Goal: Transaction & Acquisition: Purchase product/service

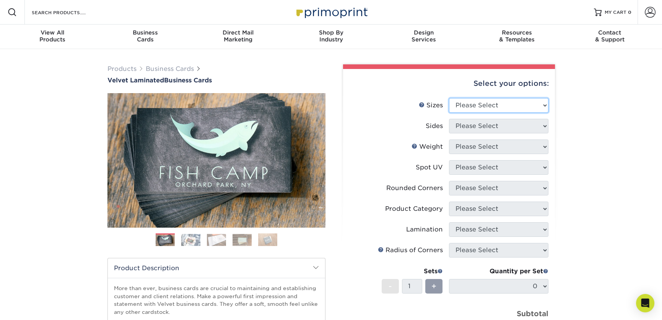
click at [489, 101] on select "Please Select 1.5" x 3.5" - Mini 1.75" x 3.5" - Mini 2" x 2" - Square 2" x 3" -…" at bounding box center [498, 105] width 99 height 15
select select "2.00x3.50"
click at [449, 98] on select "Please Select 1.5" x 3.5" - Mini 1.75" x 3.5" - Mini 2" x 2" - Square 2" x 3" -…" at bounding box center [498, 105] width 99 height 15
click at [506, 127] on select "Please Select Print Both Sides Print Front Only" at bounding box center [498, 126] width 99 height 15
select select "13abbda7-1d64-4f25-8bb2-c179b224825d"
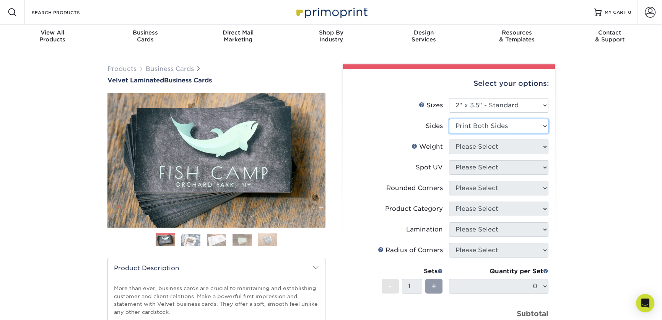
click at [449, 119] on select "Please Select Print Both Sides Print Front Only" at bounding box center [498, 126] width 99 height 15
click at [507, 148] on select "Please Select 16PT" at bounding box center [498, 146] width 99 height 15
select select "16PT"
click at [449, 139] on select "Please Select 16PT" at bounding box center [498, 146] width 99 height 15
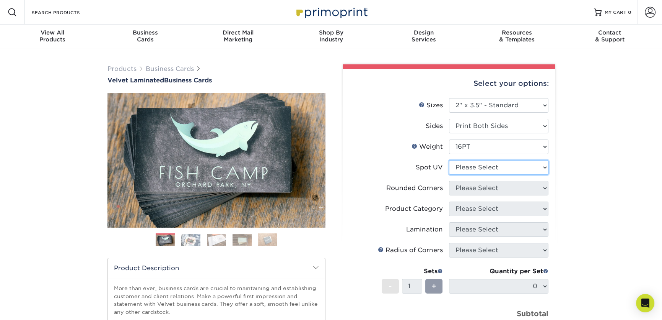
click at [502, 167] on select "Please Select No Spot UV Front and Back (Both Sides) Front Only Back Only" at bounding box center [498, 167] width 99 height 15
select select "3"
click at [449, 160] on select "Please Select No Spot UV Front and Back (Both Sides) Front Only Back Only" at bounding box center [498, 167] width 99 height 15
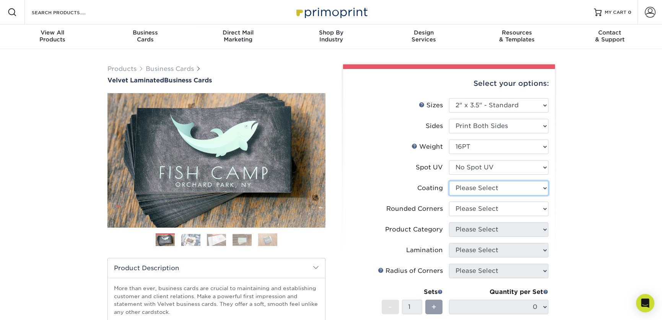
click at [512, 183] on select at bounding box center [498, 188] width 99 height 15
click at [560, 184] on div "Select your options: Sizes Help Sizes Please Select 1.5" x 3.5" - Mini -" at bounding box center [446, 256] width 230 height 385
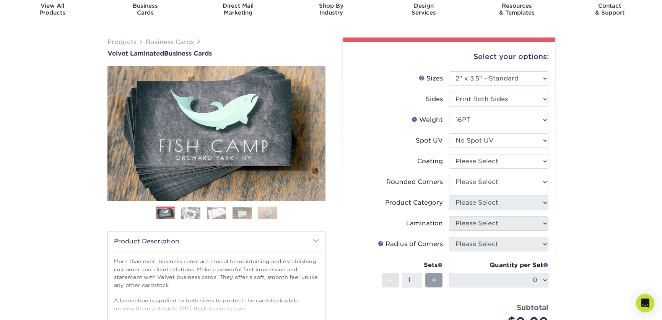
scroll to position [38, 0]
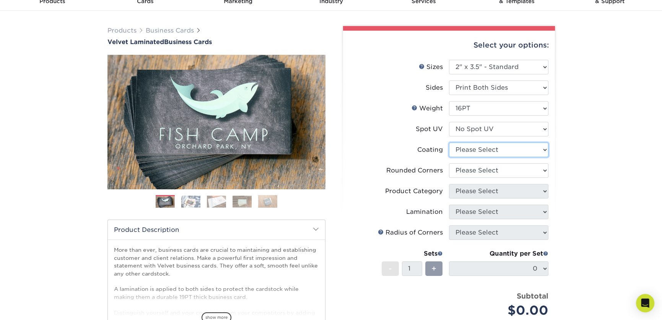
click at [516, 156] on select at bounding box center [498, 149] width 99 height 15
select select "3e7618de-abca-4bda-9f97-8b9129e913d8"
click at [449, 142] on select at bounding box center [498, 149] width 99 height 15
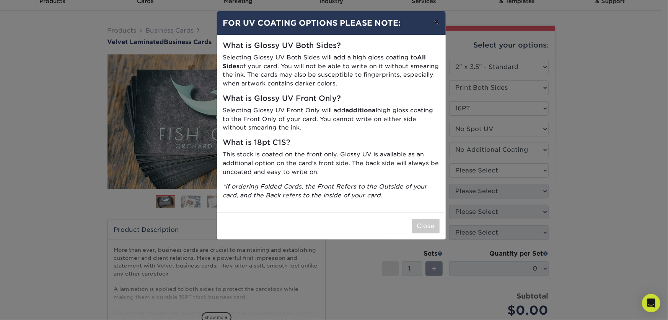
click at [434, 26] on button "×" at bounding box center [437, 21] width 18 height 21
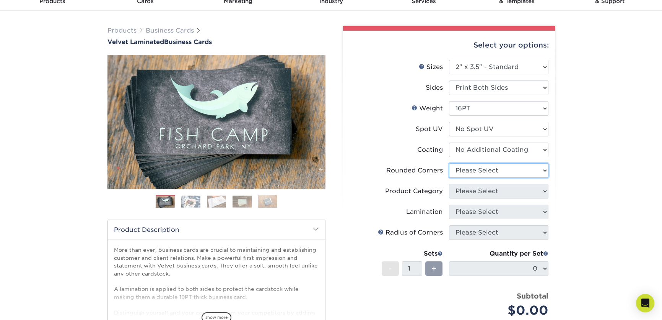
click at [496, 167] on select "Please Select Yes - Round 2 Corners Yes - Round 4 Corners No" at bounding box center [498, 170] width 99 height 15
click at [449, 163] on select "Please Select Yes - Round 2 Corners Yes - Round 4 Corners No" at bounding box center [498, 170] width 99 height 15
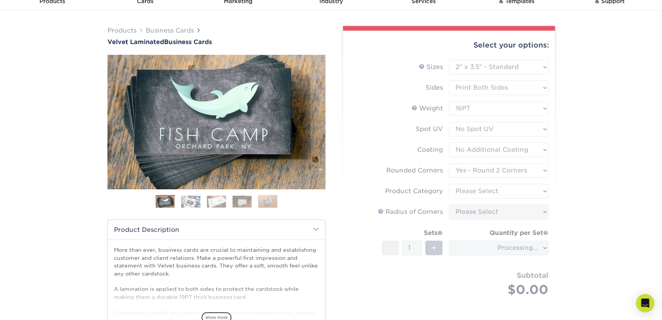
click at [537, 167] on form "Sizes Help Sizes Please Select 1.5" x 3.5" - Mini 1.75" x 3.5" - Mini 2" x 2" -…" at bounding box center [449, 187] width 200 height 254
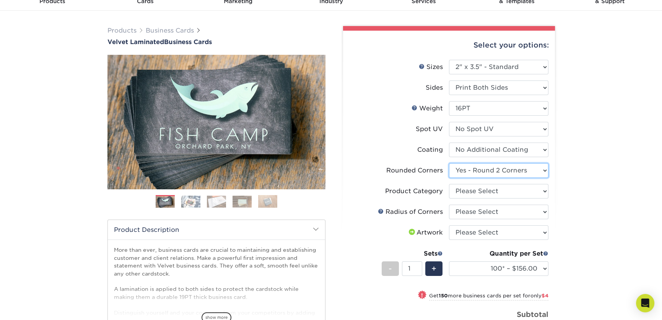
click at [533, 170] on select "Please Select Yes - Round 2 Corners Yes - Round 4 Corners No" at bounding box center [498, 170] width 99 height 15
select select "7672df9e-0e0a-464d-8e1f-920c575e4da3"
click at [449, 163] on select "Please Select Yes - Round 2 Corners Yes - Round 4 Corners No" at bounding box center [498, 170] width 99 height 15
click at [519, 193] on select "Please Select Business Cards" at bounding box center [498, 191] width 99 height 15
select select "3b5148f1-0588-4f88-a218-97bcfdce65c1"
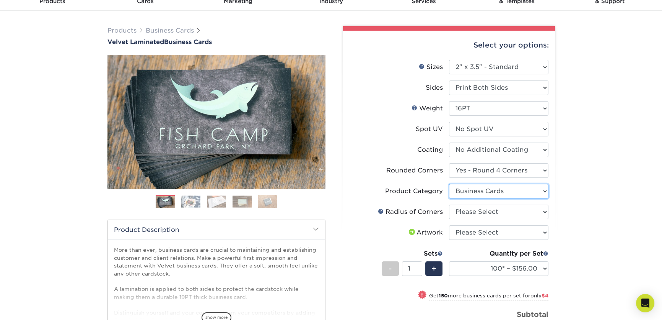
click at [449, 184] on select "Please Select Business Cards" at bounding box center [498, 191] width 99 height 15
click at [500, 215] on select "Please Select Rounded 1/8" Rounded 1/4"" at bounding box center [498, 211] width 99 height 15
select select "479fbfe7-6a0c-4895-8c9a-81739b7486c9"
click at [449, 204] on select "Please Select Rounded 1/8" Rounded 1/4"" at bounding box center [498, 211] width 99 height 15
click at [504, 231] on select "Please Select I will upload files I need a design - $100" at bounding box center [498, 232] width 99 height 15
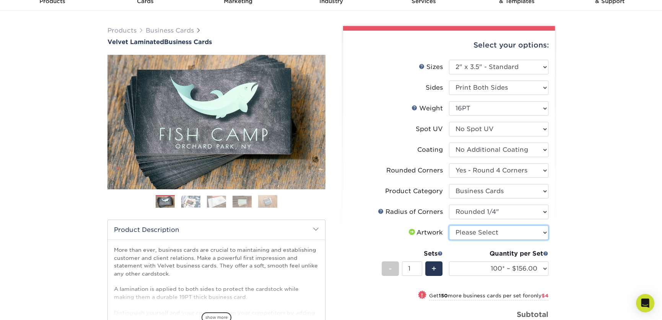
select select "upload"
click at [449, 225] on select "Please Select I will upload files I need a design - $100" at bounding box center [498, 232] width 99 height 15
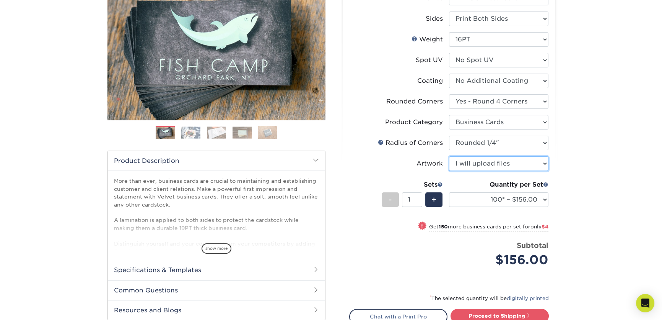
scroll to position [115, 0]
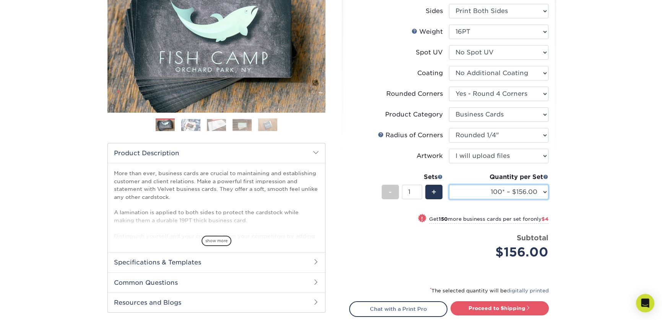
click at [529, 191] on select "100* – $156.00 250* – $160.00 500 – $164.00 1000 – $184.00 2500 – $435.00 5000 …" at bounding box center [498, 191] width 99 height 15
select select "250* – $160.00"
click at [449, 184] on select "100* – $156.00 250* – $160.00 500 – $164.00 1000 – $184.00 2500 – $435.00 5000 …" at bounding box center [498, 191] width 99 height 15
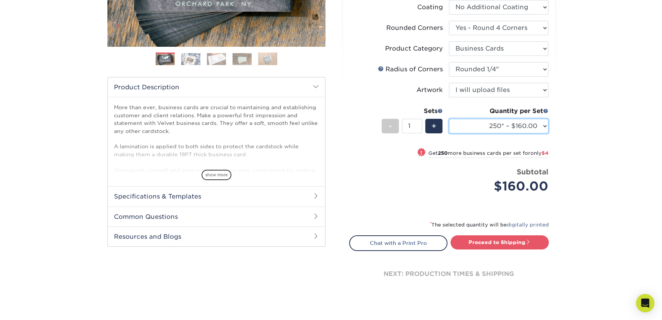
scroll to position [191, 0]
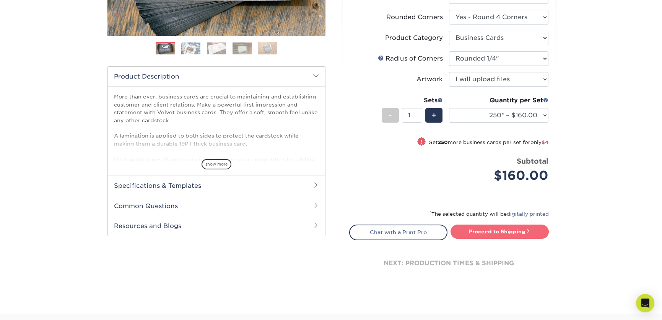
click at [531, 228] on span at bounding box center [528, 230] width 5 height 5
type input "Set 1"
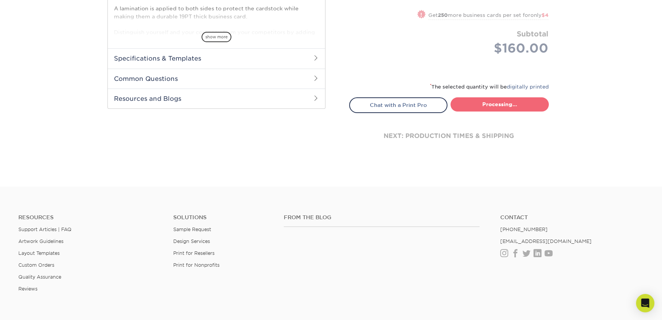
select select "548295a5-2d10-46c0-86dd-147af0955df2"
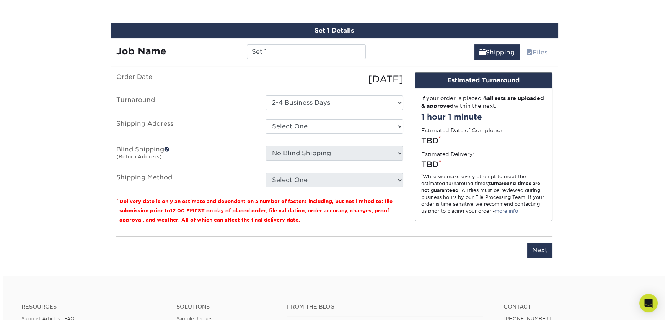
scroll to position [436, 0]
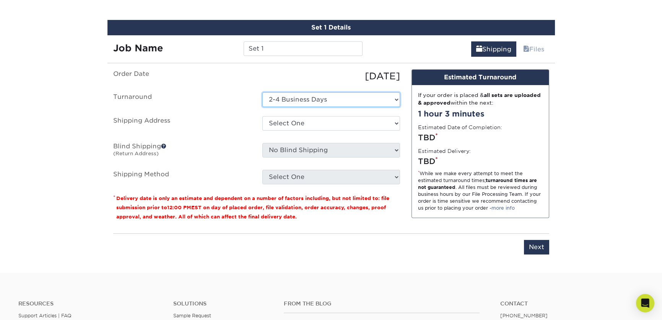
click at [339, 101] on select "Select One 2-4 Business Days" at bounding box center [332, 99] width 138 height 15
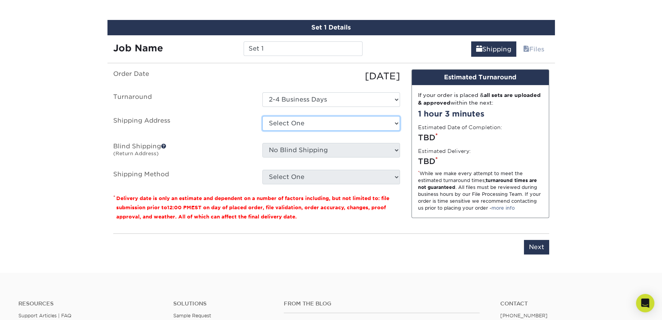
click at [333, 124] on select "Select One + Add New Address - Login" at bounding box center [332, 123] width 138 height 15
select select "newaddress"
click at [263, 116] on select "Select One + Add New Address - Login" at bounding box center [332, 123] width 138 height 15
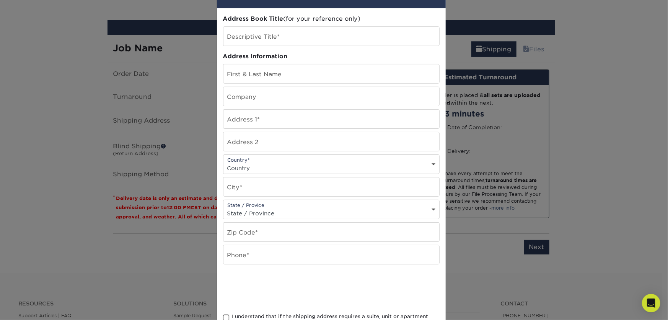
scroll to position [38, 0]
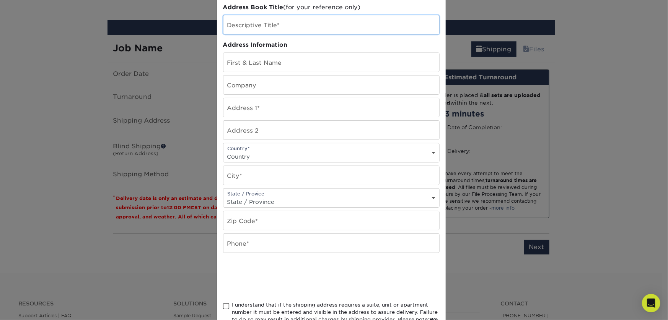
click at [308, 26] on input "text" at bounding box center [331, 24] width 216 height 19
type input "s5"
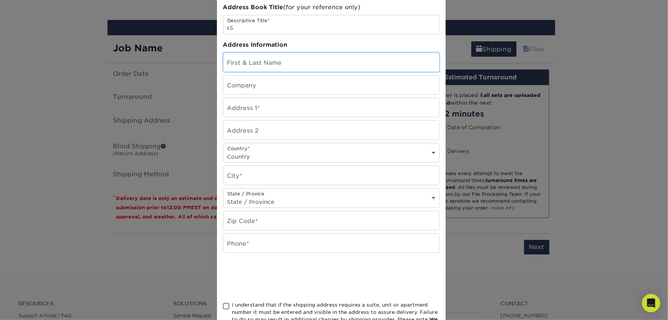
click at [323, 65] on input "text" at bounding box center [331, 62] width 216 height 19
drag, startPoint x: 327, startPoint y: 118, endPoint x: 346, endPoint y: 110, distance: 21.1
click at [327, 118] on div "Address Book Title (for your reference only) Descriptive Title* s5 Address Info…" at bounding box center [331, 168] width 217 height 330
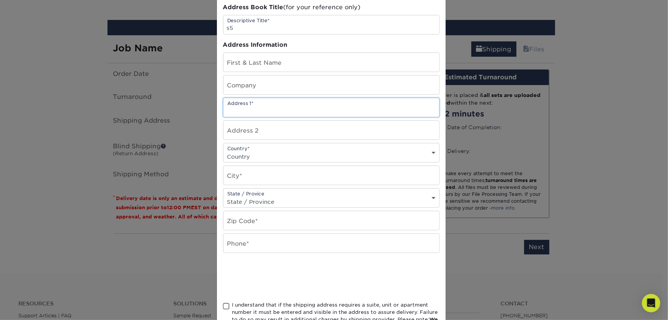
click at [355, 106] on input "text" at bounding box center [331, 107] width 216 height 19
type input "[STREET_ADDRESS]"
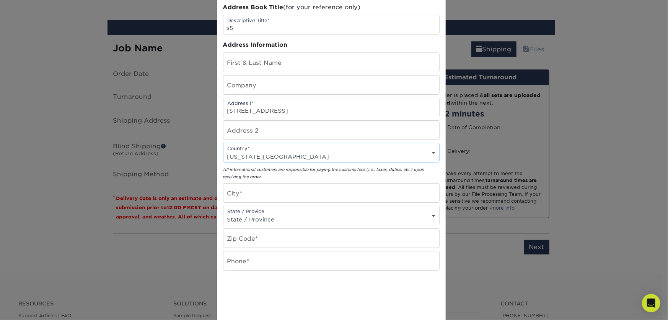
select select "US"
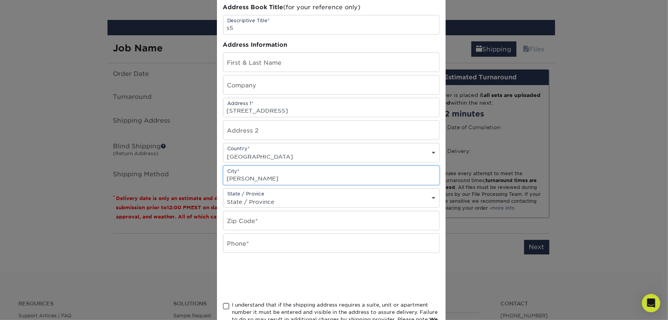
type input "[PERSON_NAME]"
select select "MI"
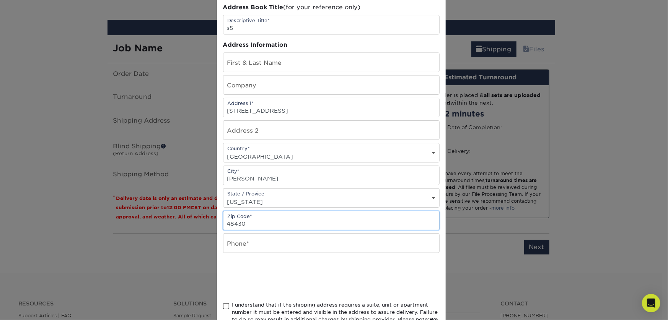
type input "48430"
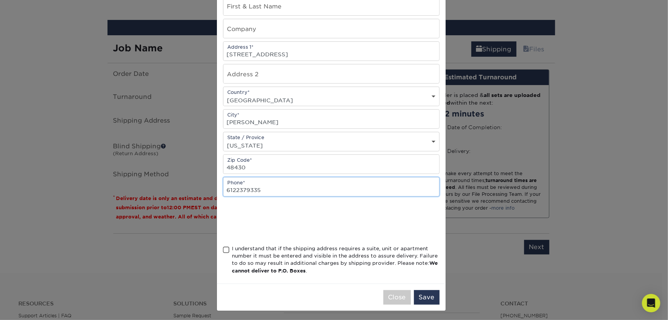
scroll to position [96, 0]
type input "6122379335"
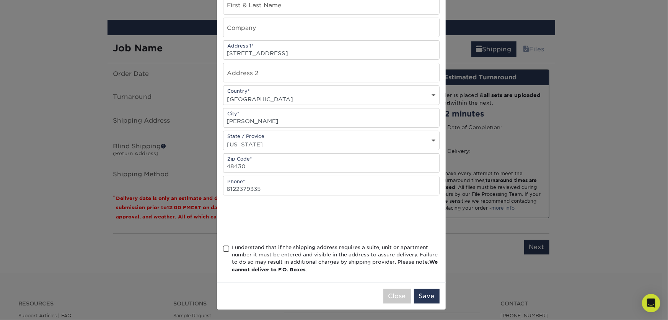
click at [223, 248] on span at bounding box center [226, 248] width 7 height 7
click at [0, 0] on input "I understand that if the shipping address requires a suite, unit or apartment n…" at bounding box center [0, 0] width 0 height 0
click at [420, 292] on button "Save" at bounding box center [427, 296] width 26 height 15
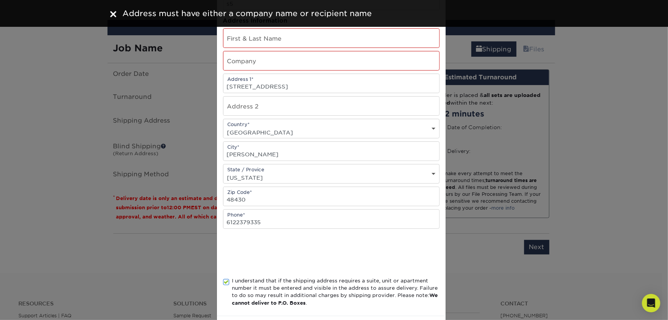
scroll to position [0, 0]
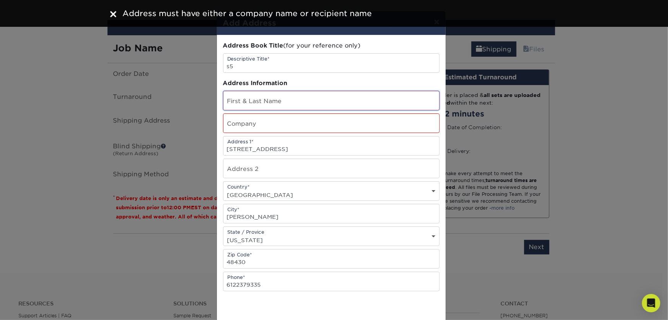
drag, startPoint x: 259, startPoint y: 106, endPoint x: 266, endPoint y: 101, distance: 9.0
click at [259, 106] on input "text" at bounding box center [331, 100] width 216 height 19
click at [269, 99] on input "text" at bounding box center [331, 100] width 216 height 19
type input "j"
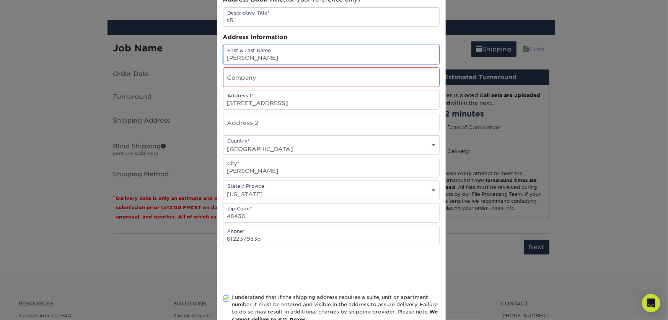
scroll to position [96, 0]
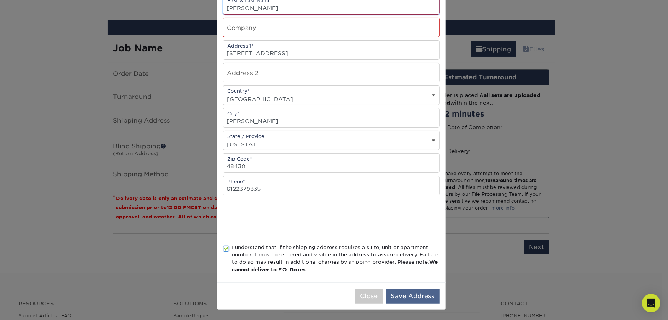
type input "[PERSON_NAME]"
click at [396, 294] on button "Save Address" at bounding box center [413, 296] width 54 height 15
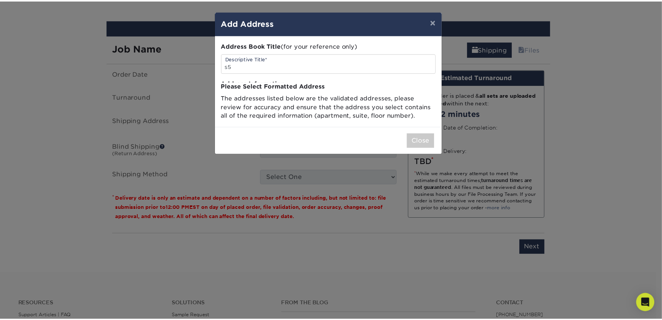
scroll to position [0, 0]
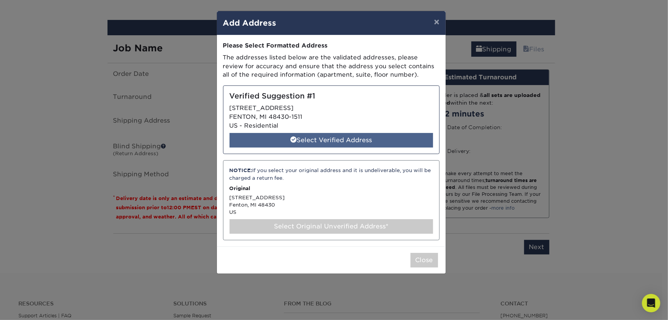
click at [307, 141] on div "Select Verified Address" at bounding box center [332, 140] width 204 height 15
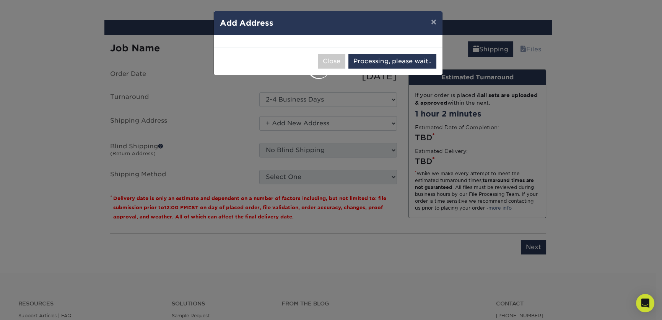
select select "285650"
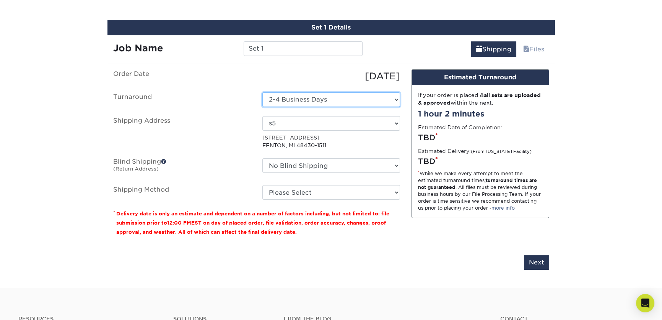
click at [350, 95] on select "Select One 2-4 Business Days" at bounding box center [332, 99] width 138 height 15
click at [342, 98] on select "Select One 2-4 Business Days" at bounding box center [332, 99] width 138 height 15
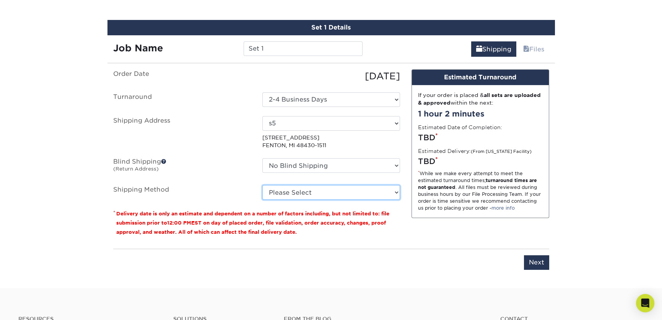
click at [321, 191] on select "Please Select Ground Shipping (+$7.84) 3 Day Shipping Service (+$20.04) 2 Day A…" at bounding box center [332, 192] width 138 height 15
click at [263, 185] on select "Please Select Ground Shipping (+$7.84) 3 Day Shipping Service (+$20.04) 2 Day A…" at bounding box center [332, 192] width 138 height 15
click at [378, 194] on select "Please Select Ground Shipping (+$7.84) 3 Day Shipping Service (+$20.04) 2 Day A…" at bounding box center [332, 192] width 138 height 15
click at [263, 185] on select "Please Select Ground Shipping (+$7.84) 3 Day Shipping Service (+$20.04) 2 Day A…" at bounding box center [332, 192] width 138 height 15
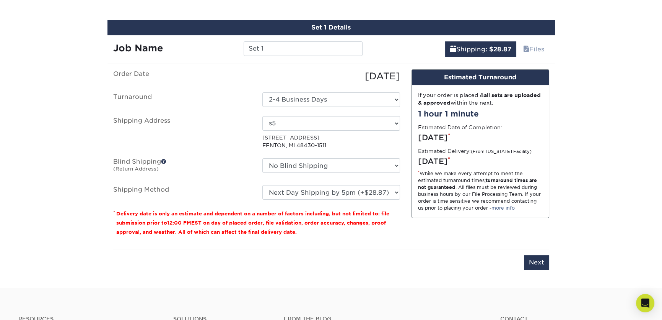
click at [377, 199] on fieldset "Order Date [DATE] [GEOGRAPHIC_DATA] Select One 2-4 Business Days Shipping Addre…" at bounding box center [256, 139] width 287 height 140
click at [381, 192] on select "Please Select Ground Shipping (+$7.84) 3 Day Shipping Service (+$20.04) 2 Day A…" at bounding box center [332, 192] width 138 height 15
click at [263, 185] on select "Please Select Ground Shipping (+$7.84) 3 Day Shipping Service (+$20.04) 2 Day A…" at bounding box center [332, 192] width 138 height 15
click at [382, 196] on select "Please Select Ground Shipping (+$7.84) 3 Day Shipping Service (+$20.04) 2 Day A…" at bounding box center [332, 192] width 138 height 15
click at [263, 185] on select "Please Select Ground Shipping (+$7.84) 3 Day Shipping Service (+$20.04) 2 Day A…" at bounding box center [332, 192] width 138 height 15
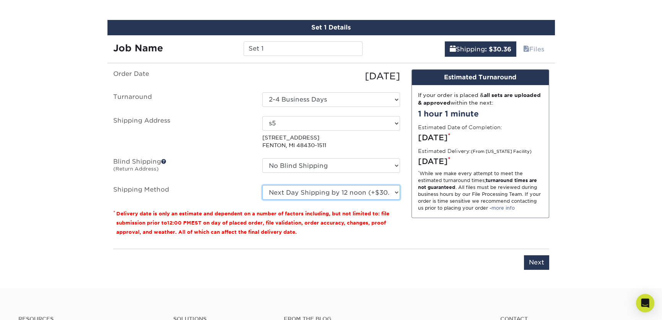
click at [380, 197] on select "Please Select Ground Shipping (+$7.84) 3 Day Shipping Service (+$20.04) 2 Day A…" at bounding box center [332, 192] width 138 height 15
click at [263, 185] on select "Please Select Ground Shipping (+$7.84) 3 Day Shipping Service (+$20.04) 2 Day A…" at bounding box center [332, 192] width 138 height 15
click at [377, 196] on select "Please Select Ground Shipping (+$7.84) 3 Day Shipping Service (+$20.04) 2 Day A…" at bounding box center [332, 192] width 138 height 15
click at [263, 185] on select "Please Select Ground Shipping (+$7.84) 3 Day Shipping Service (+$20.04) 2 Day A…" at bounding box center [332, 192] width 138 height 15
click at [378, 194] on select "Please Select Ground Shipping (+$7.84) 3 Day Shipping Service (+$20.04) 2 Day A…" at bounding box center [332, 192] width 138 height 15
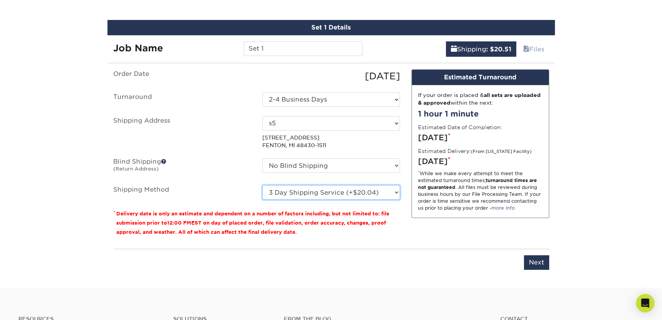
click at [263, 185] on select "Please Select Ground Shipping (+$7.84) 3 Day Shipping Service (+$20.04) 2 Day A…" at bounding box center [332, 192] width 138 height 15
click at [382, 192] on select "Please Select Ground Shipping (+$7.84) 3 Day Shipping Service (+$20.04) 2 Day A…" at bounding box center [332, 192] width 138 height 15
click at [263, 185] on select "Please Select Ground Shipping (+$7.84) 3 Day Shipping Service (+$20.04) 2 Day A…" at bounding box center [332, 192] width 138 height 15
click at [377, 191] on select "Please Select Ground Shipping (+$7.84) 3 Day Shipping Service (+$20.04) 2 Day A…" at bounding box center [332, 192] width 138 height 15
click at [263, 185] on select "Please Select Ground Shipping (+$7.84) 3 Day Shipping Service (+$20.04) 2 Day A…" at bounding box center [332, 192] width 138 height 15
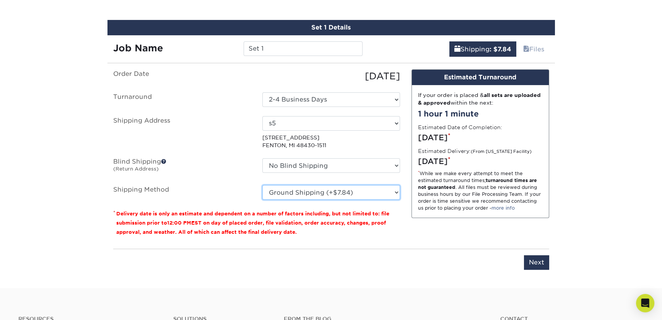
click at [390, 186] on select "Please Select Ground Shipping (+$7.84) 3 Day Shipping Service (+$20.04) 2 Day A…" at bounding box center [332, 192] width 138 height 15
click at [263, 185] on select "Please Select Ground Shipping (+$7.84) 3 Day Shipping Service (+$20.04) 2 Day A…" at bounding box center [332, 192] width 138 height 15
click at [379, 191] on select "Please Select Ground Shipping (+$7.84) 3 Day Shipping Service (+$20.04) 2 Day A…" at bounding box center [332, 192] width 138 height 15
click at [263, 185] on select "Please Select Ground Shipping (+$7.84) 3 Day Shipping Service (+$20.04) 2 Day A…" at bounding box center [332, 192] width 138 height 15
drag, startPoint x: 382, startPoint y: 191, endPoint x: 382, endPoint y: 198, distance: 6.9
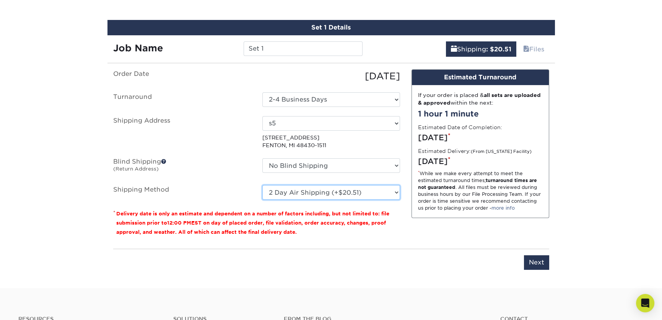
click at [382, 191] on select "Please Select Ground Shipping (+$7.84) 3 Day Shipping Service (+$20.04) 2 Day A…" at bounding box center [332, 192] width 138 height 15
click at [263, 185] on select "Please Select Ground Shipping (+$7.84) 3 Day Shipping Service (+$20.04) 2 Day A…" at bounding box center [332, 192] width 138 height 15
click at [380, 198] on select "Please Select Ground Shipping (+$7.84) 3 Day Shipping Service (+$20.04) 2 Day A…" at bounding box center [332, 192] width 138 height 15
click at [263, 185] on select "Please Select Ground Shipping (+$7.84) 3 Day Shipping Service (+$20.04) 2 Day A…" at bounding box center [332, 192] width 138 height 15
click at [383, 196] on select "Please Select Ground Shipping (+$7.84) 3 Day Shipping Service (+$20.04) 2 Day A…" at bounding box center [332, 192] width 138 height 15
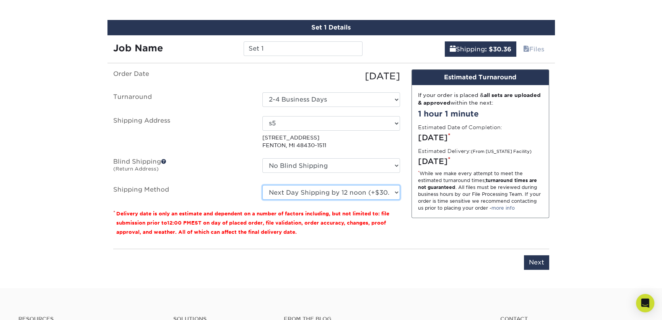
select select "14"
click at [263, 185] on select "Please Select Ground Shipping (+$7.84) 3 Day Shipping Service (+$20.04) 2 Day A…" at bounding box center [332, 192] width 138 height 15
